Goal: Task Accomplishment & Management: Manage account settings

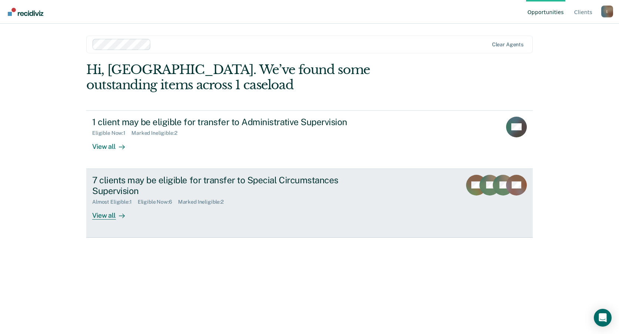
click at [214, 194] on div "7 clients may be eligible for transfer to Special Circumstances Supervision" at bounding box center [222, 185] width 260 height 21
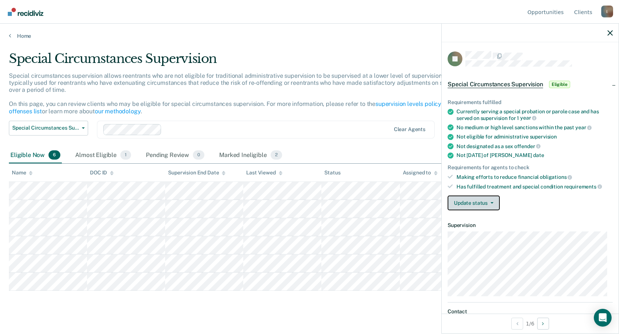
click at [491, 208] on button "Update status" at bounding box center [473, 202] width 52 height 15
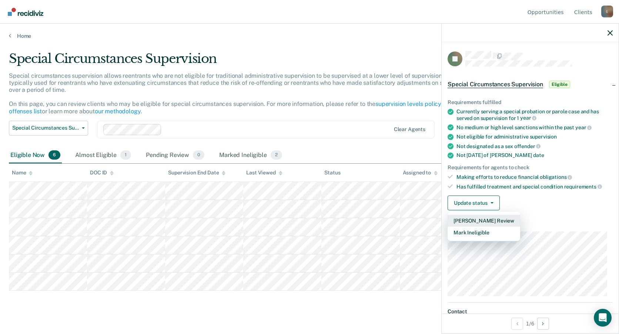
click at [474, 221] on button "[PERSON_NAME] Review" at bounding box center [483, 221] width 73 height 12
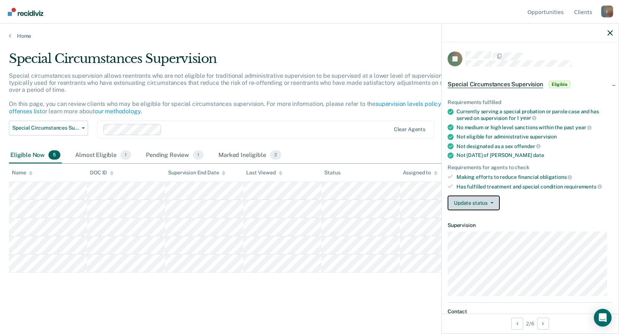
click at [487, 204] on button "Update status" at bounding box center [473, 202] width 52 height 15
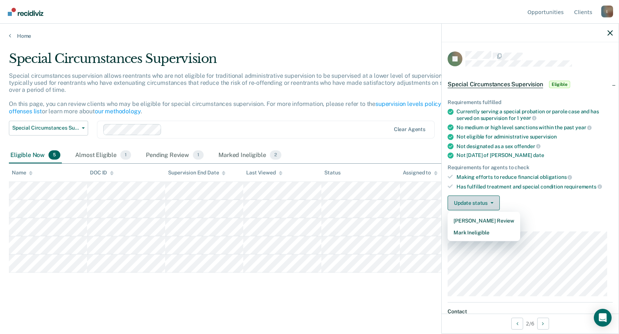
click at [487, 204] on button "Update status" at bounding box center [473, 202] width 52 height 15
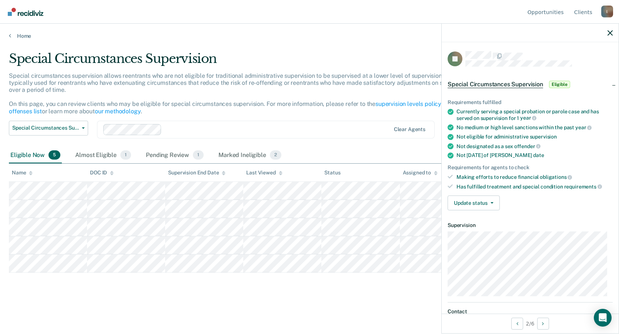
click at [453, 185] on li "Has fulfilled treatment and special condition requirements" at bounding box center [529, 186] width 165 height 7
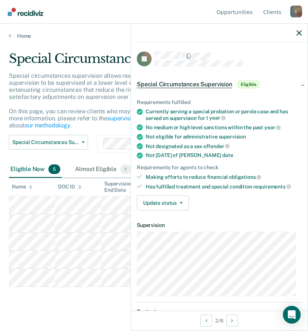
click at [302, 33] on div at bounding box center [219, 33] width 177 height 19
click at [300, 33] on icon "button" at bounding box center [299, 32] width 5 height 5
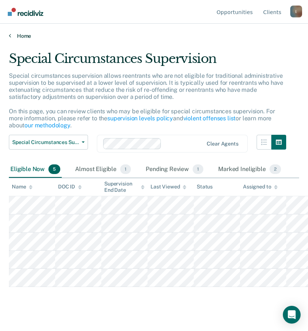
click at [23, 36] on link "Home" at bounding box center [154, 36] width 290 height 7
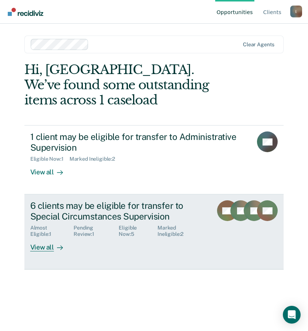
click at [48, 250] on div "View all" at bounding box center [50, 244] width 41 height 14
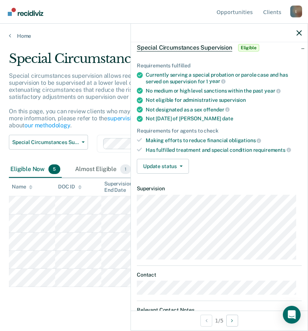
scroll to position [37, 0]
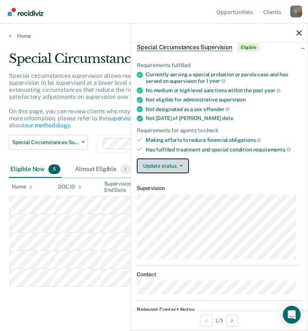
click at [184, 167] on button "Update status" at bounding box center [163, 165] width 52 height 15
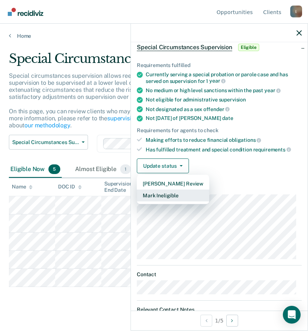
click at [178, 193] on button "Mark Ineligible" at bounding box center [173, 195] width 73 height 12
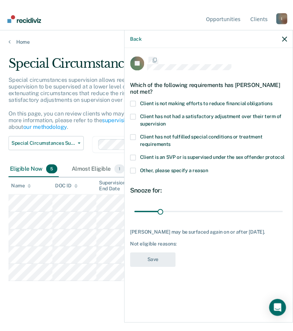
scroll to position [0, 0]
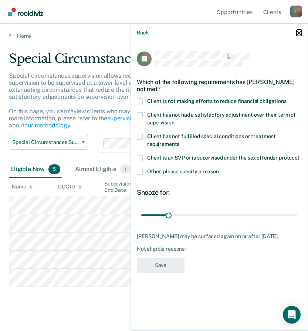
click at [299, 32] on icon "button" at bounding box center [299, 32] width 5 height 5
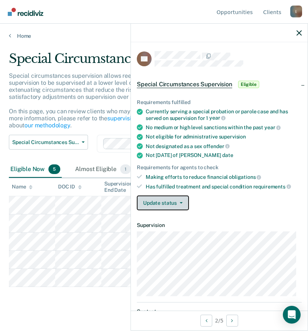
click at [158, 199] on button "Update status" at bounding box center [163, 202] width 52 height 15
click at [299, 32] on icon "button" at bounding box center [299, 32] width 5 height 5
